Goal: Task Accomplishment & Management: Use online tool/utility

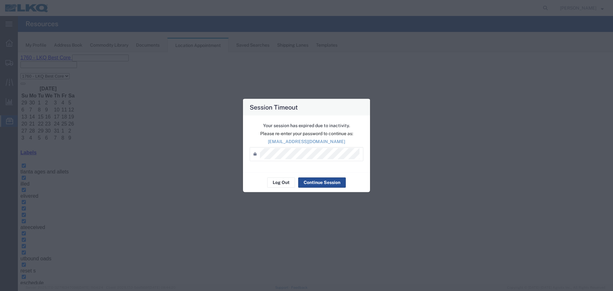
scroll to position [219, 0]
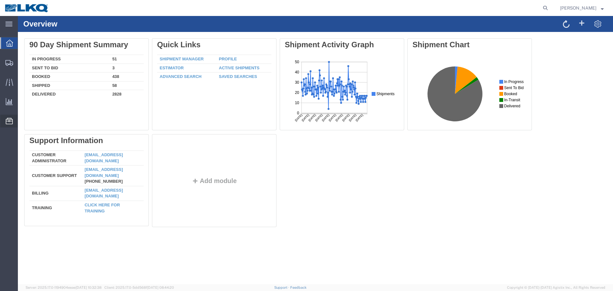
click at [0, 0] on span "Location Appointment" at bounding box center [0, 0] width 0 height 0
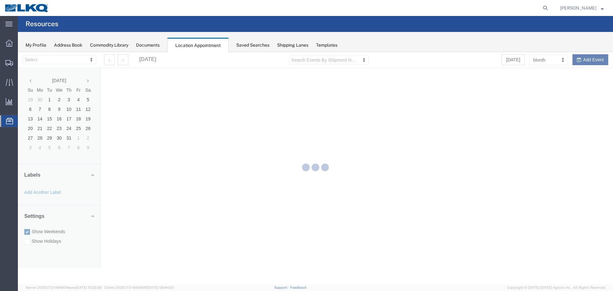
select select "27634"
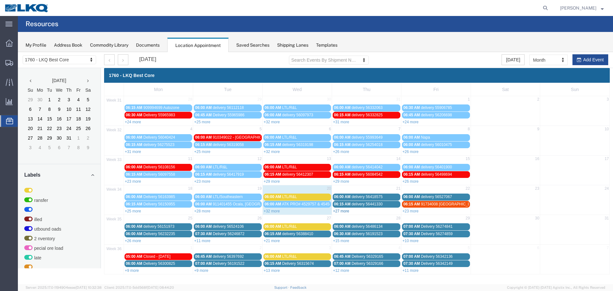
click at [343, 212] on link "+27 more" at bounding box center [341, 211] width 16 height 4
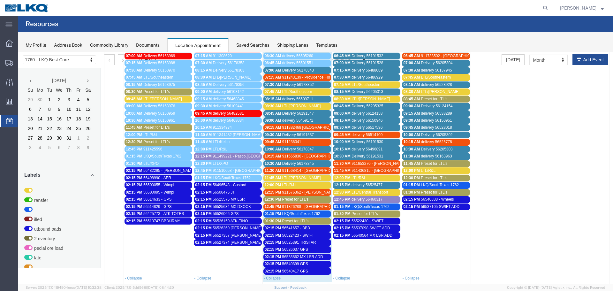
scroll to position [131, 0]
